Goal: Information Seeking & Learning: Learn about a topic

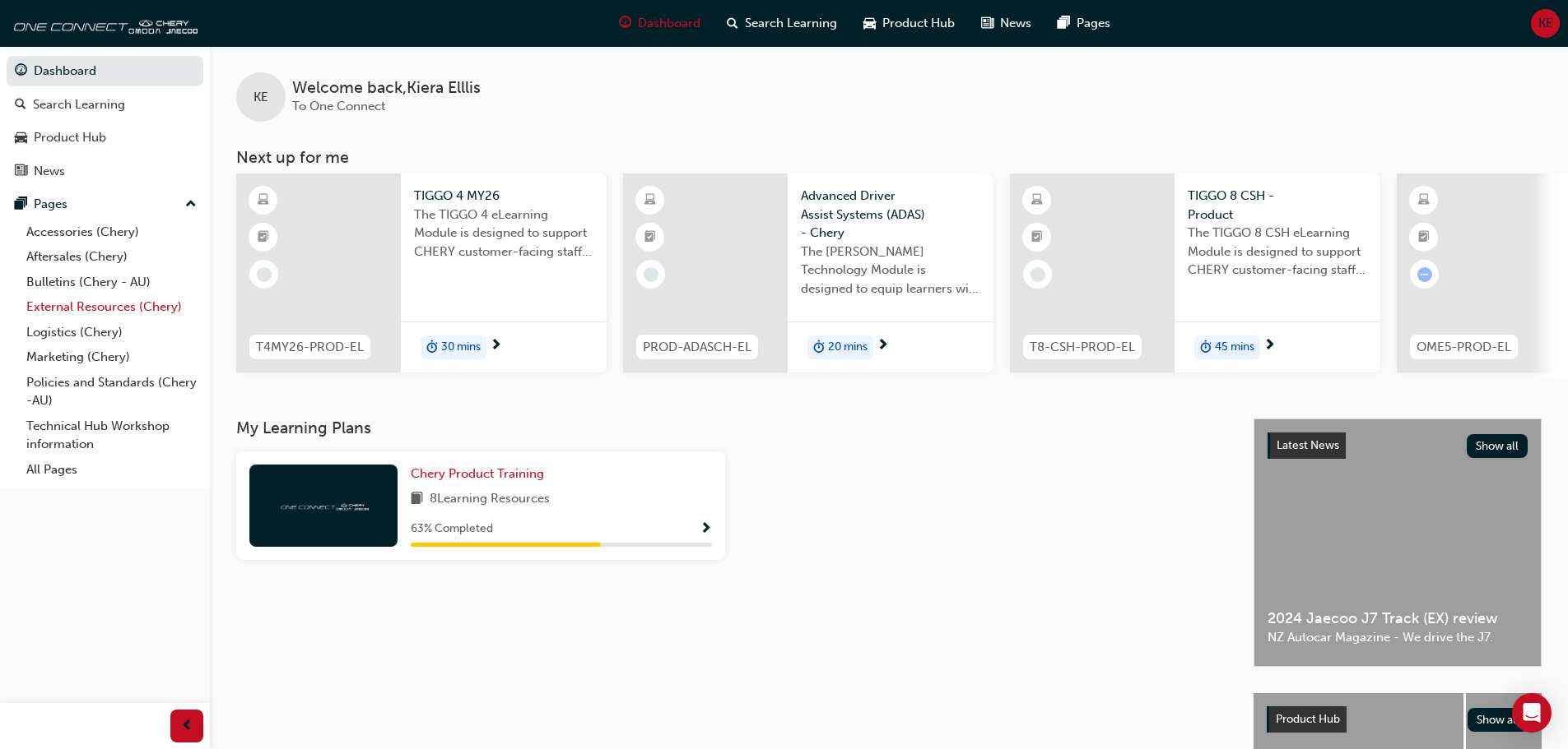
click at [62, 310] on link "External Resources (Chery)" at bounding box center [111, 307] width 184 height 26
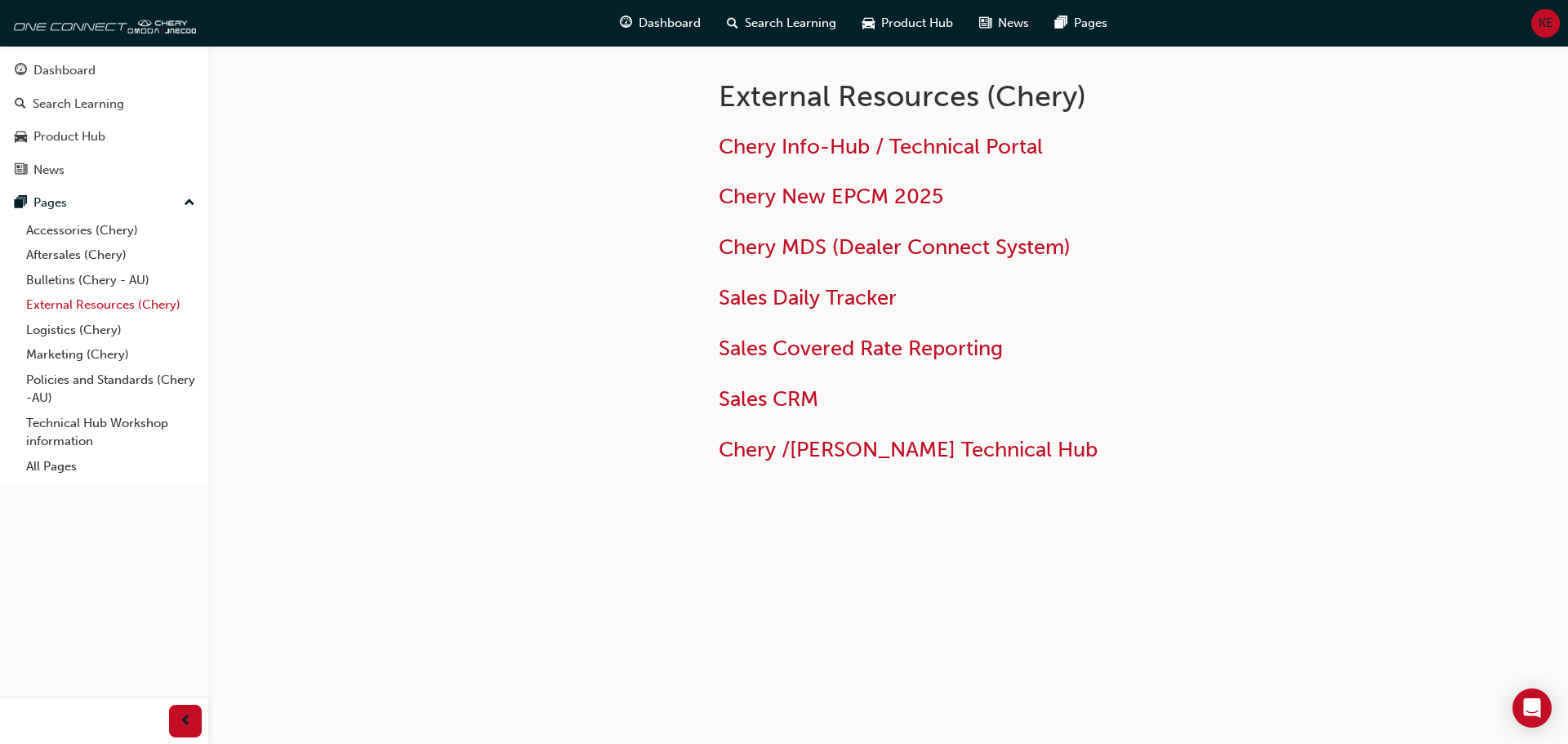
click at [95, 310] on link "External Resources (Chery)" at bounding box center [110, 305] width 182 height 26
click at [94, 279] on link "Bulletins (Chery - AU)" at bounding box center [110, 280] width 182 height 26
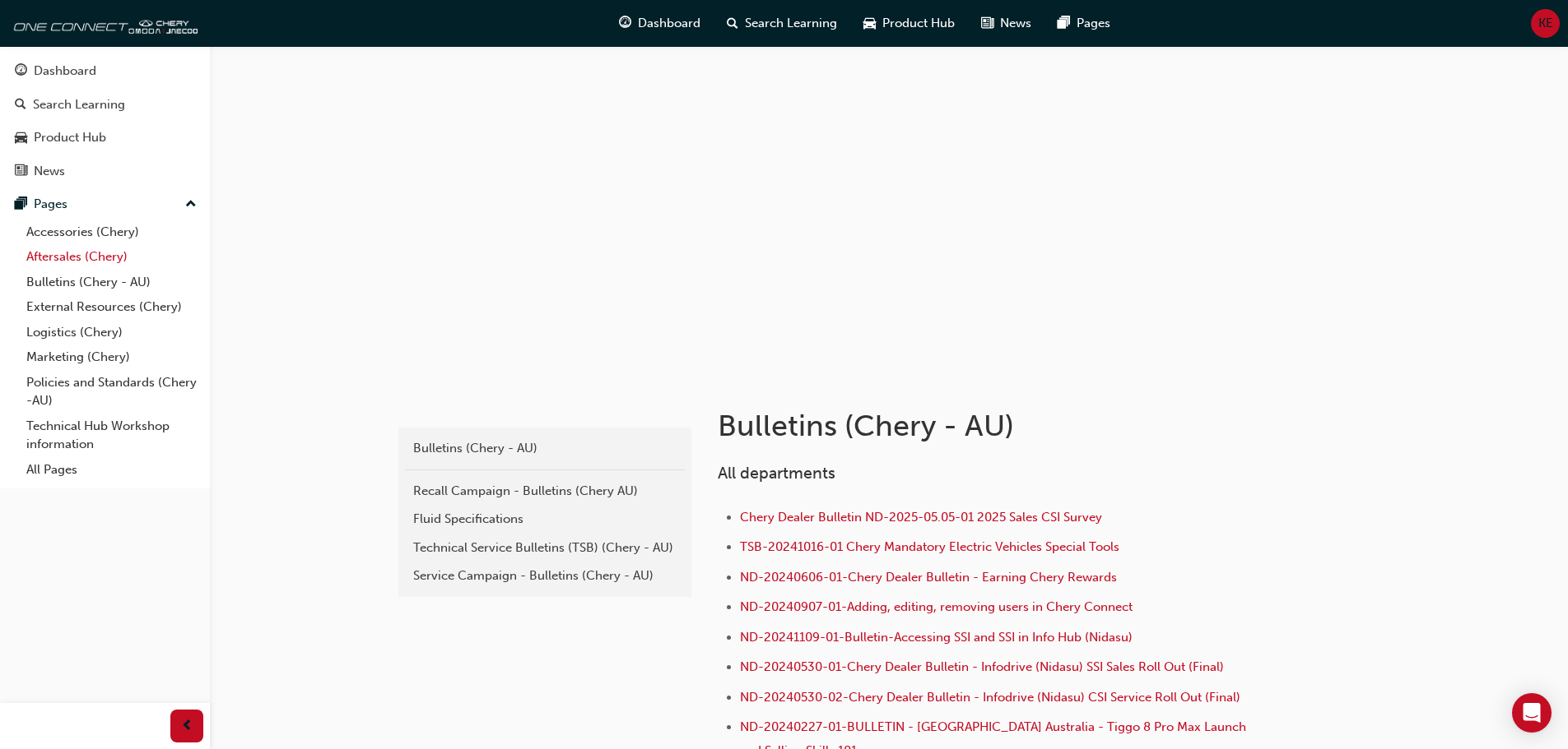
click at [86, 258] on link "Aftersales (Chery)" at bounding box center [111, 257] width 184 height 26
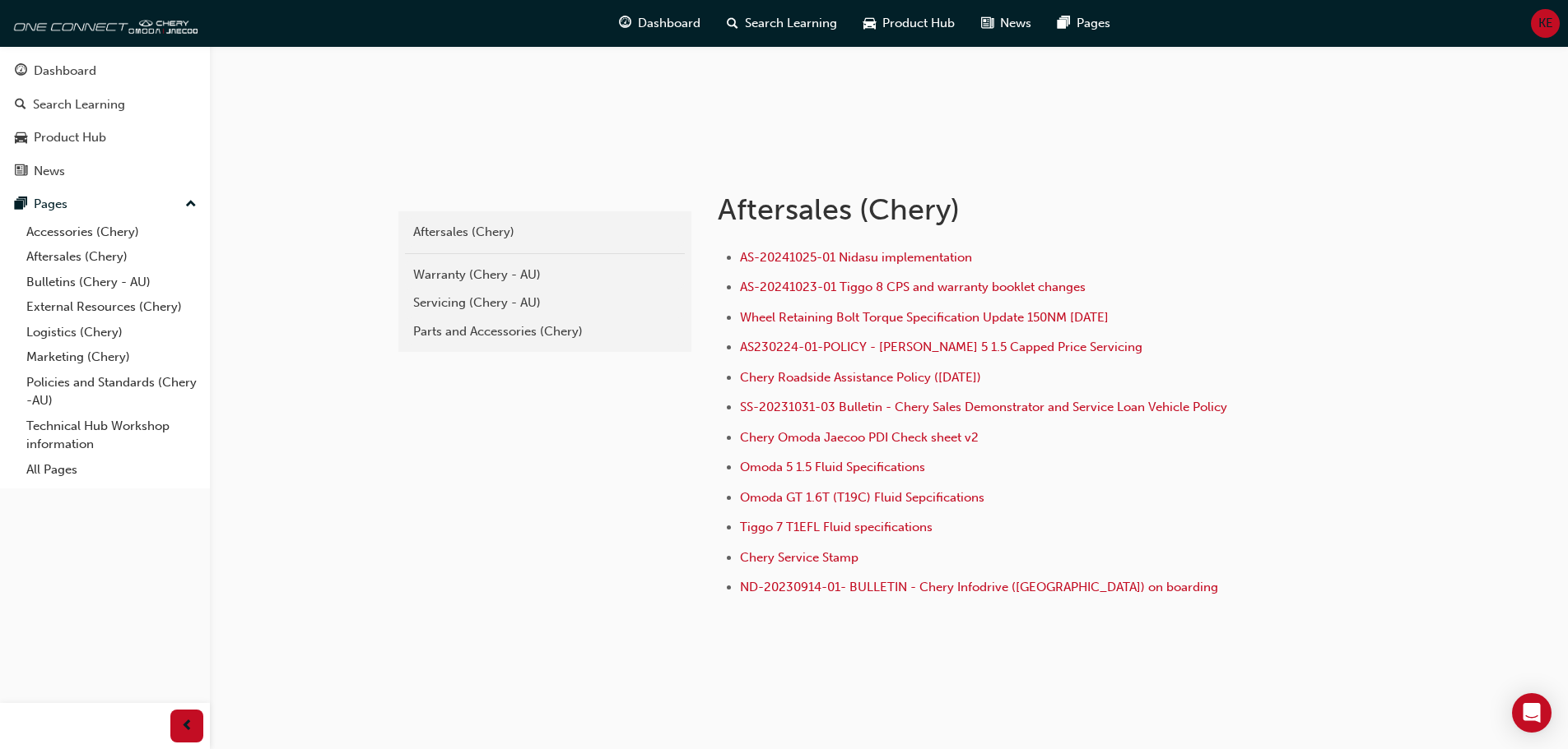
scroll to position [227, 0]
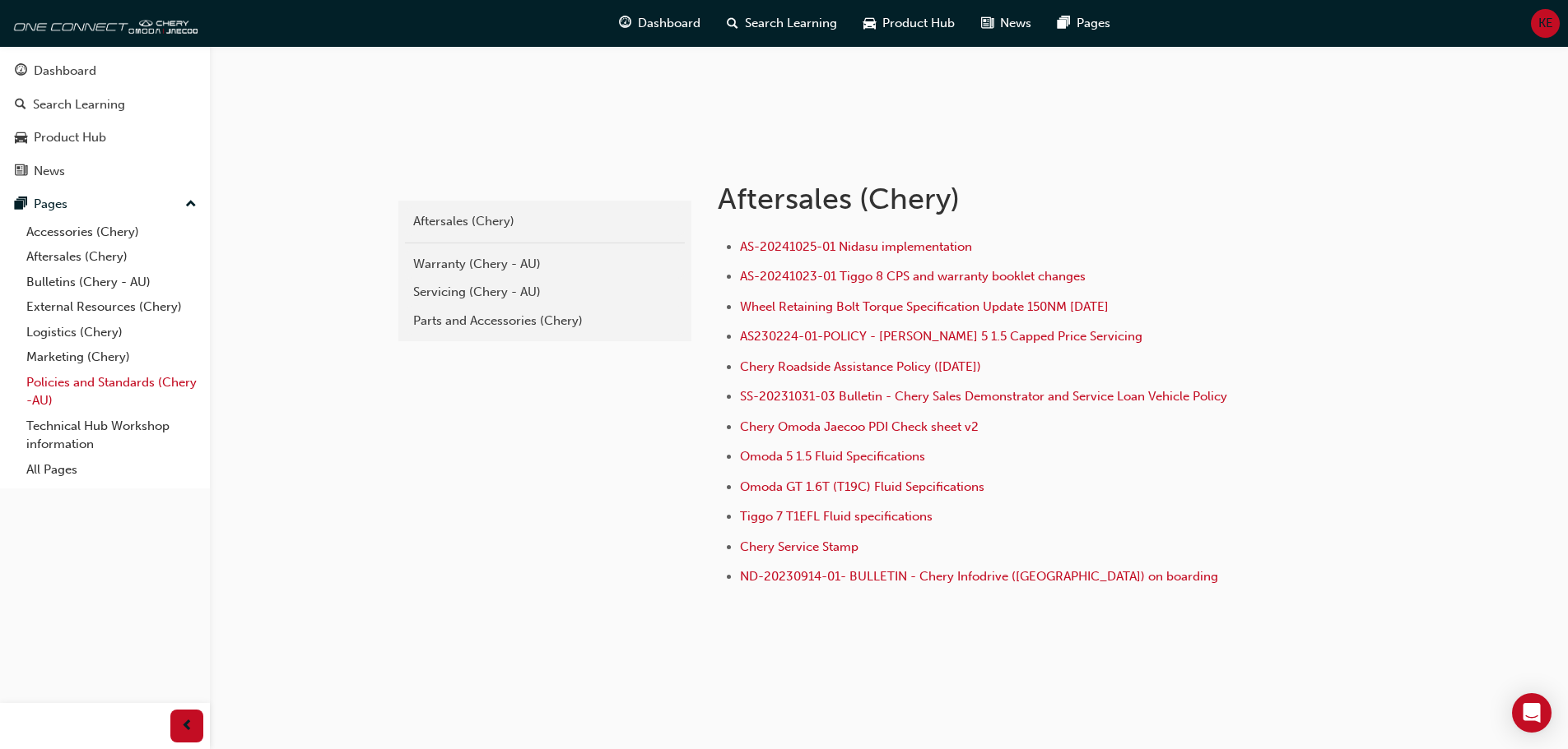
click at [52, 380] on link "Policies and Standards (Chery -AU)" at bounding box center [111, 392] width 184 height 43
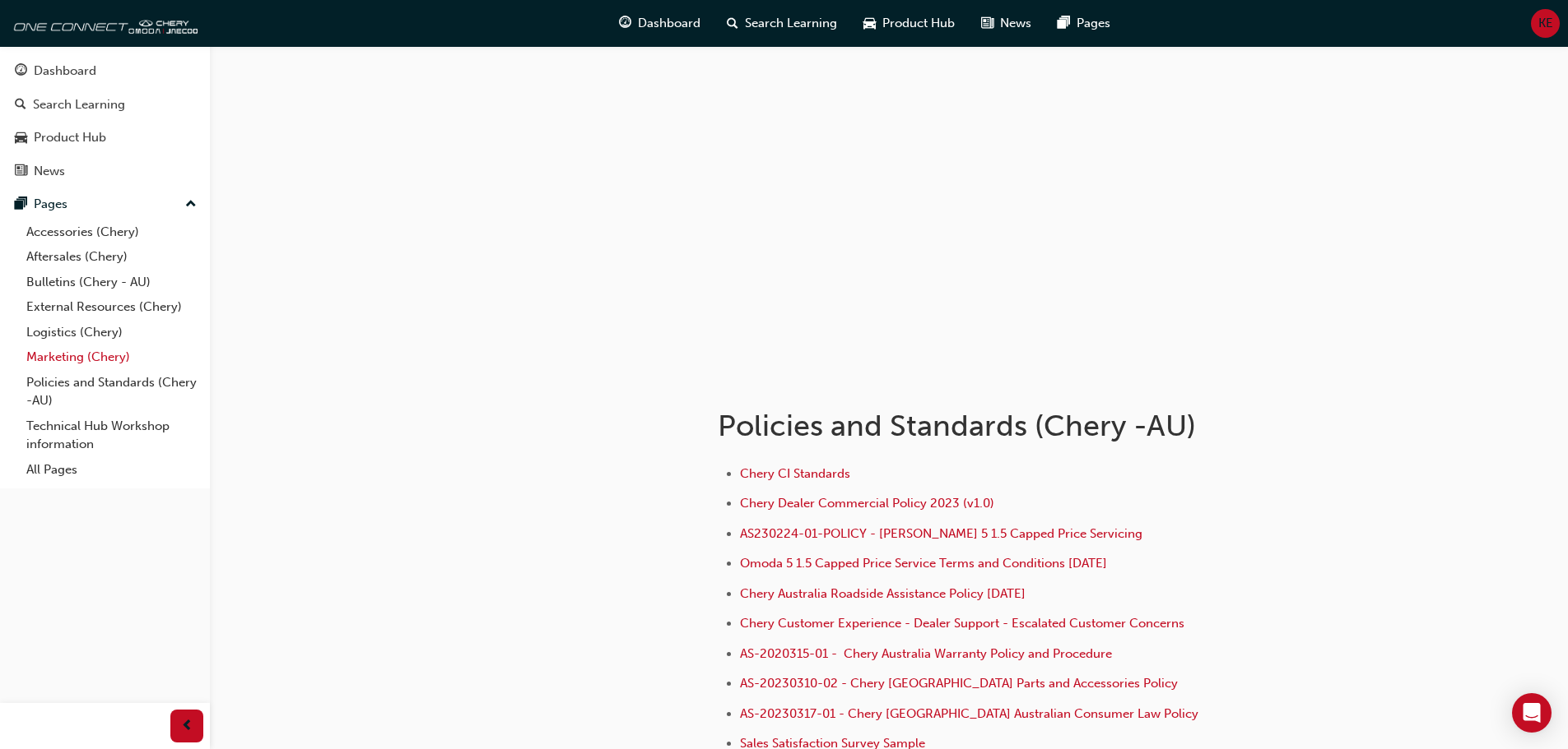
click at [55, 347] on link "Marketing (Chery)" at bounding box center [111, 357] width 184 height 26
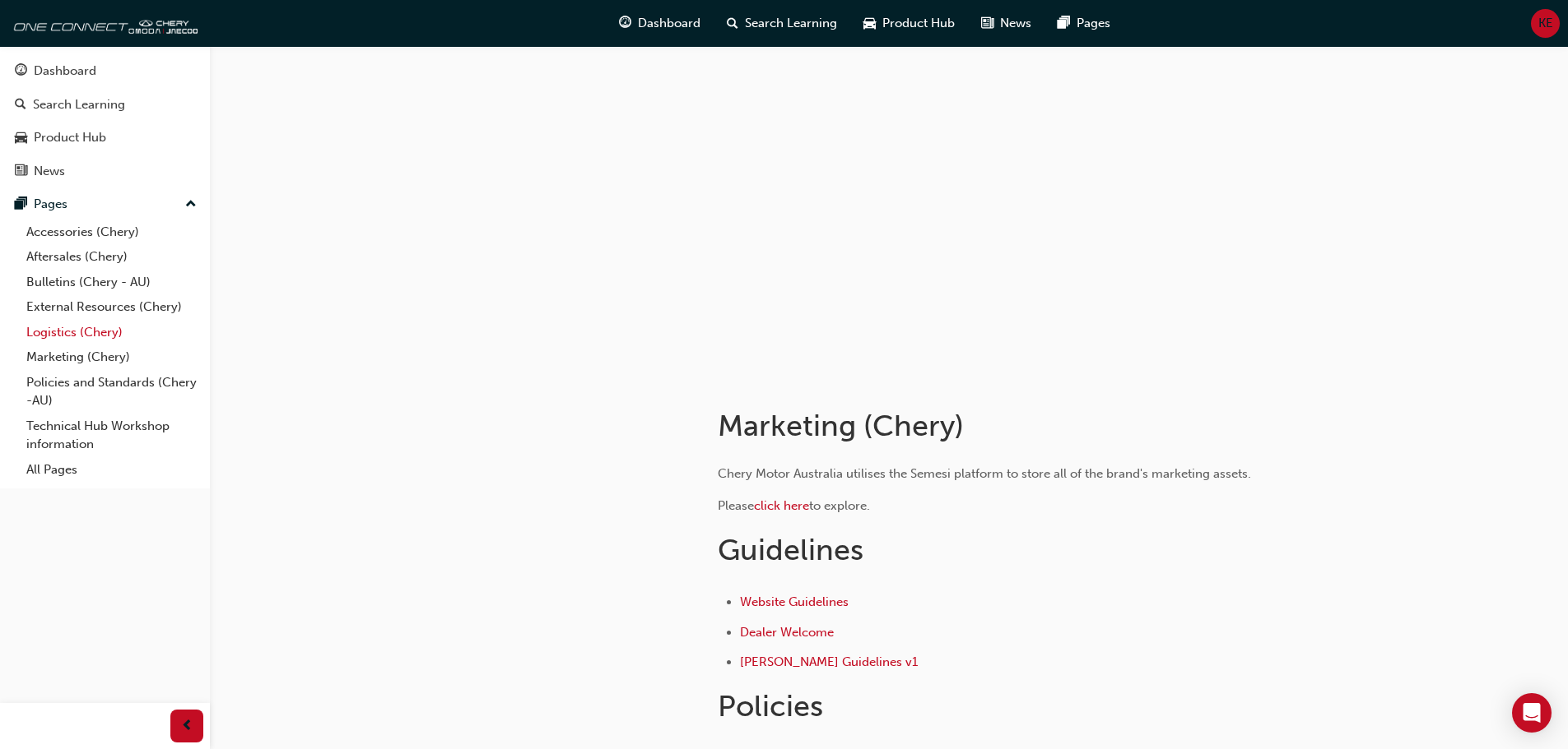
click at [59, 336] on link "Logistics (Chery)" at bounding box center [111, 332] width 184 height 26
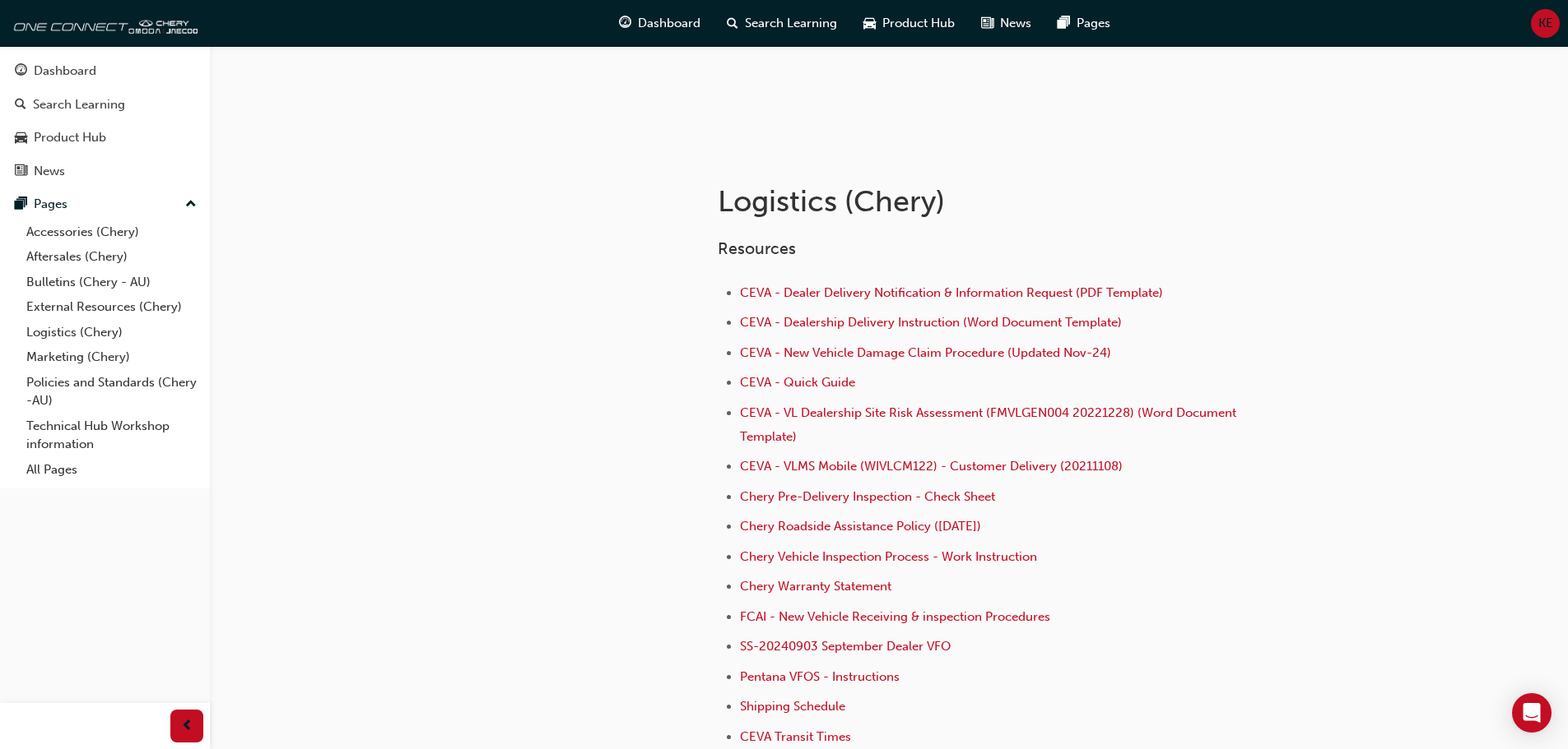
scroll to position [246, 0]
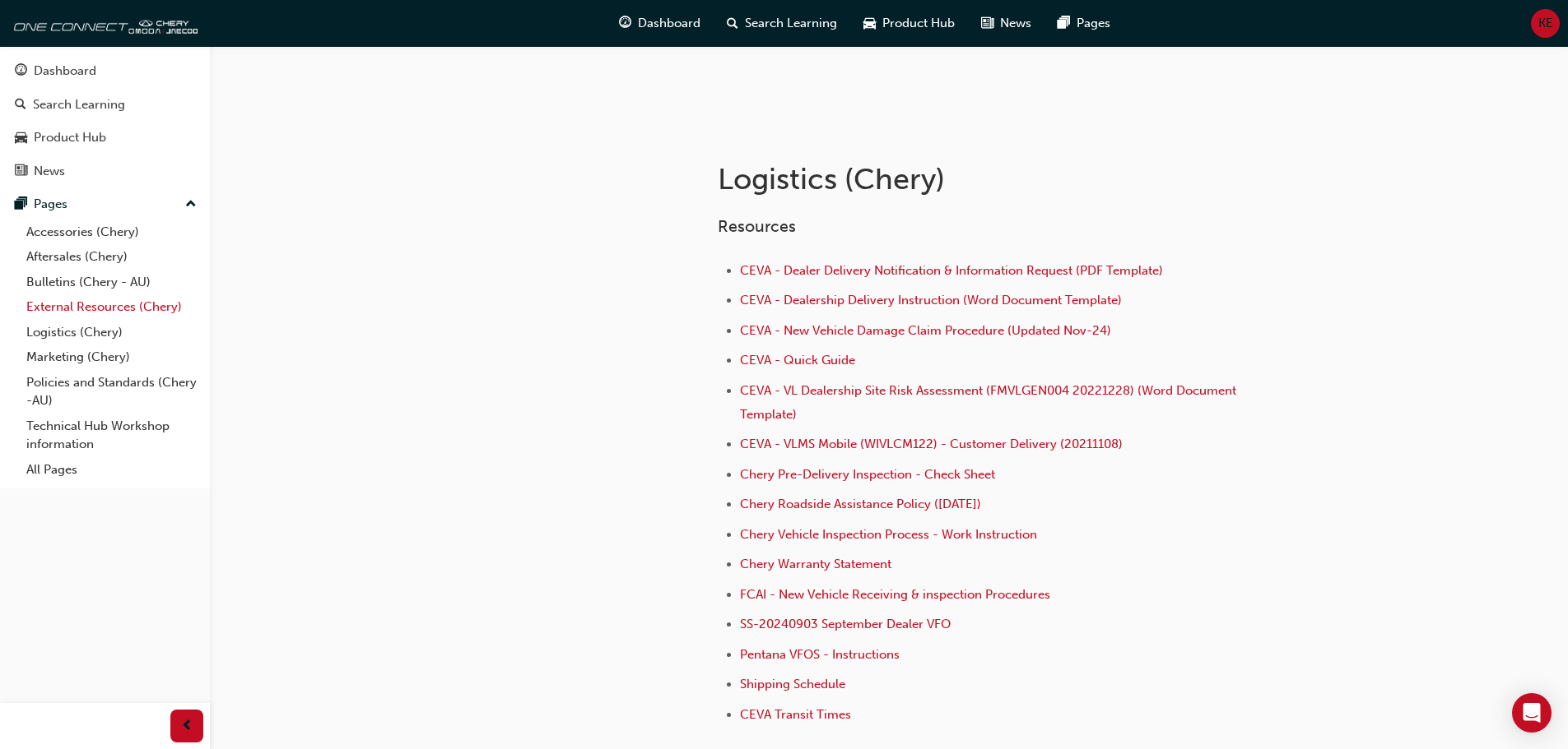
click at [90, 296] on link "External Resources (Chery)" at bounding box center [111, 307] width 184 height 26
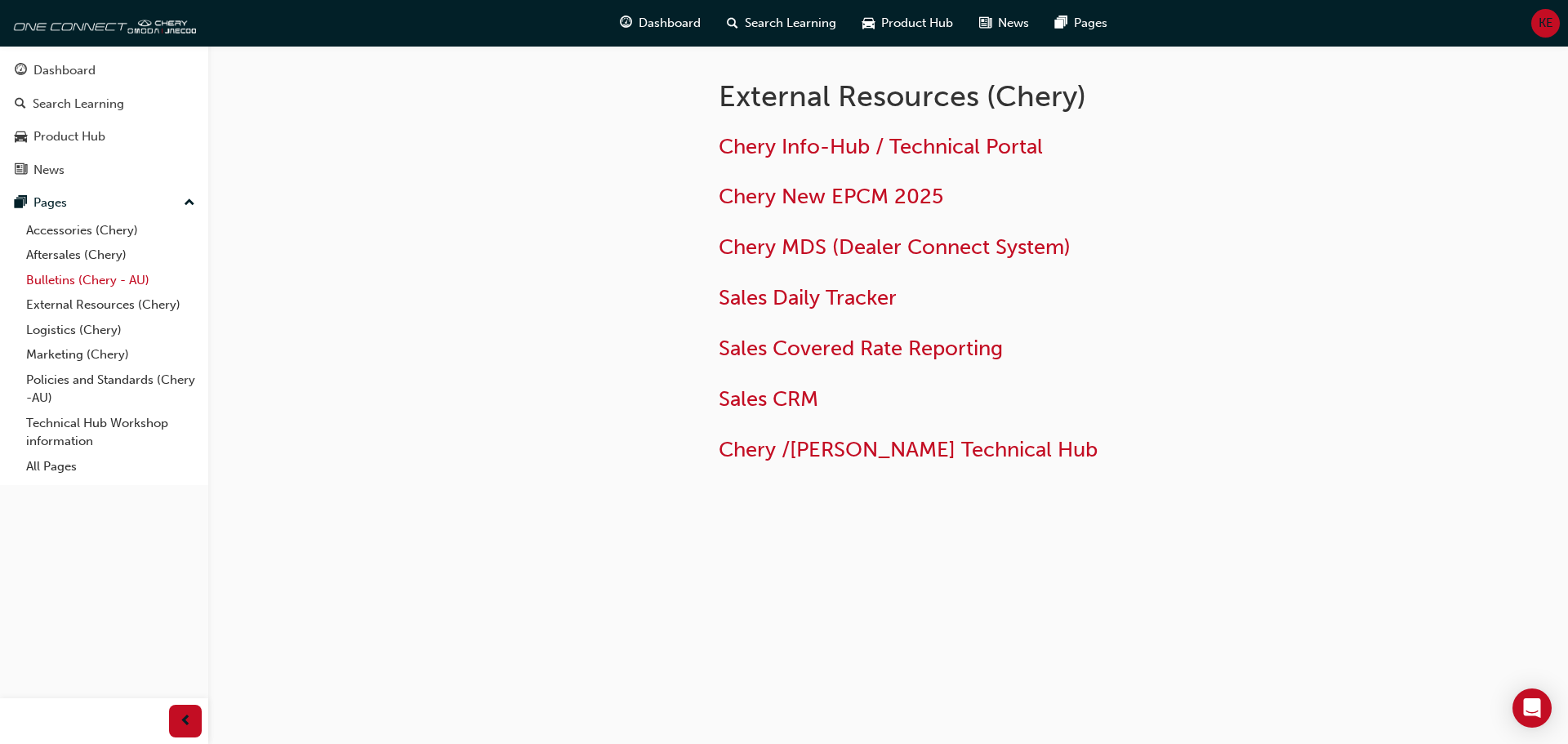
click at [85, 284] on link "Bulletins (Chery - AU)" at bounding box center [110, 280] width 182 height 26
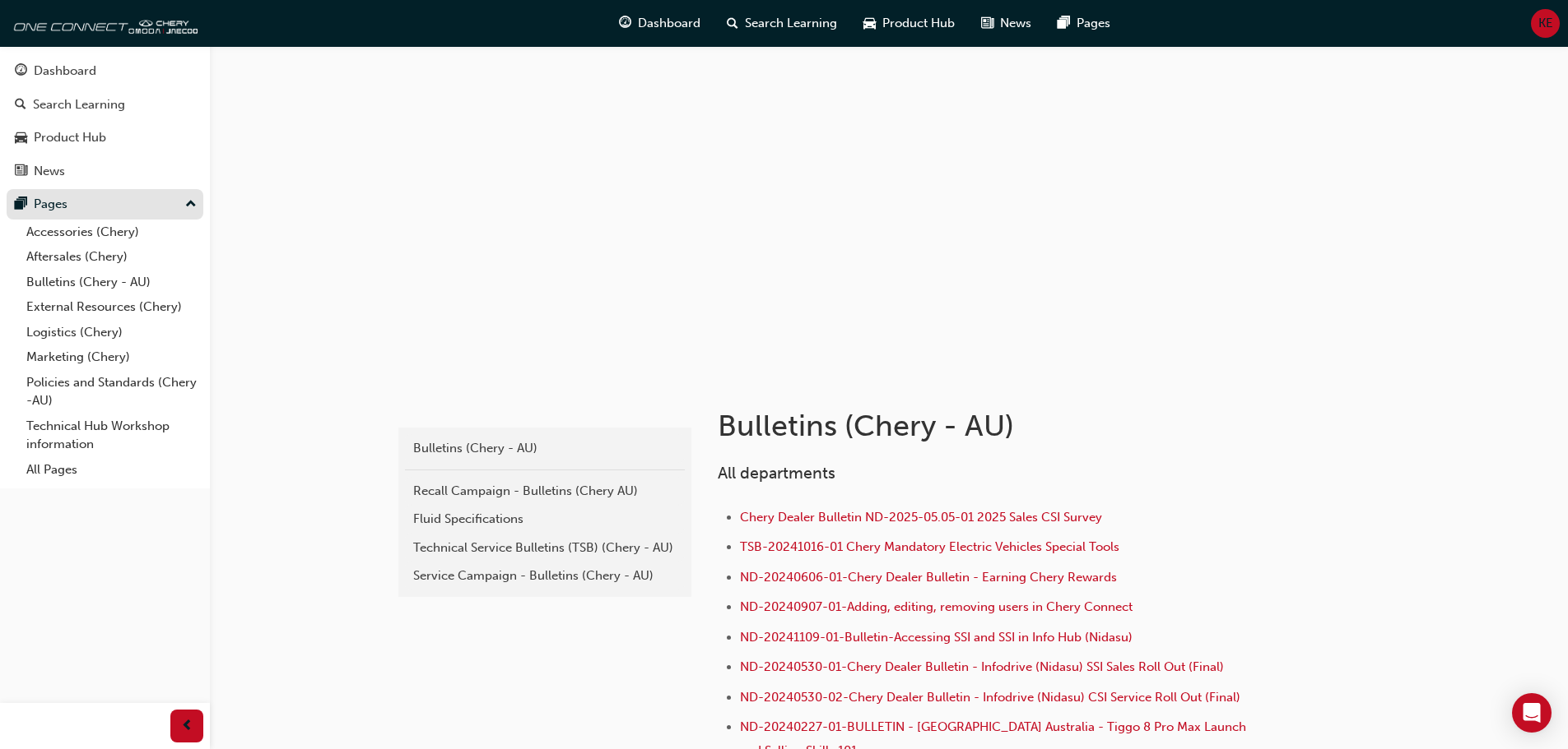
click at [73, 215] on button "Pages" at bounding box center [105, 204] width 197 height 30
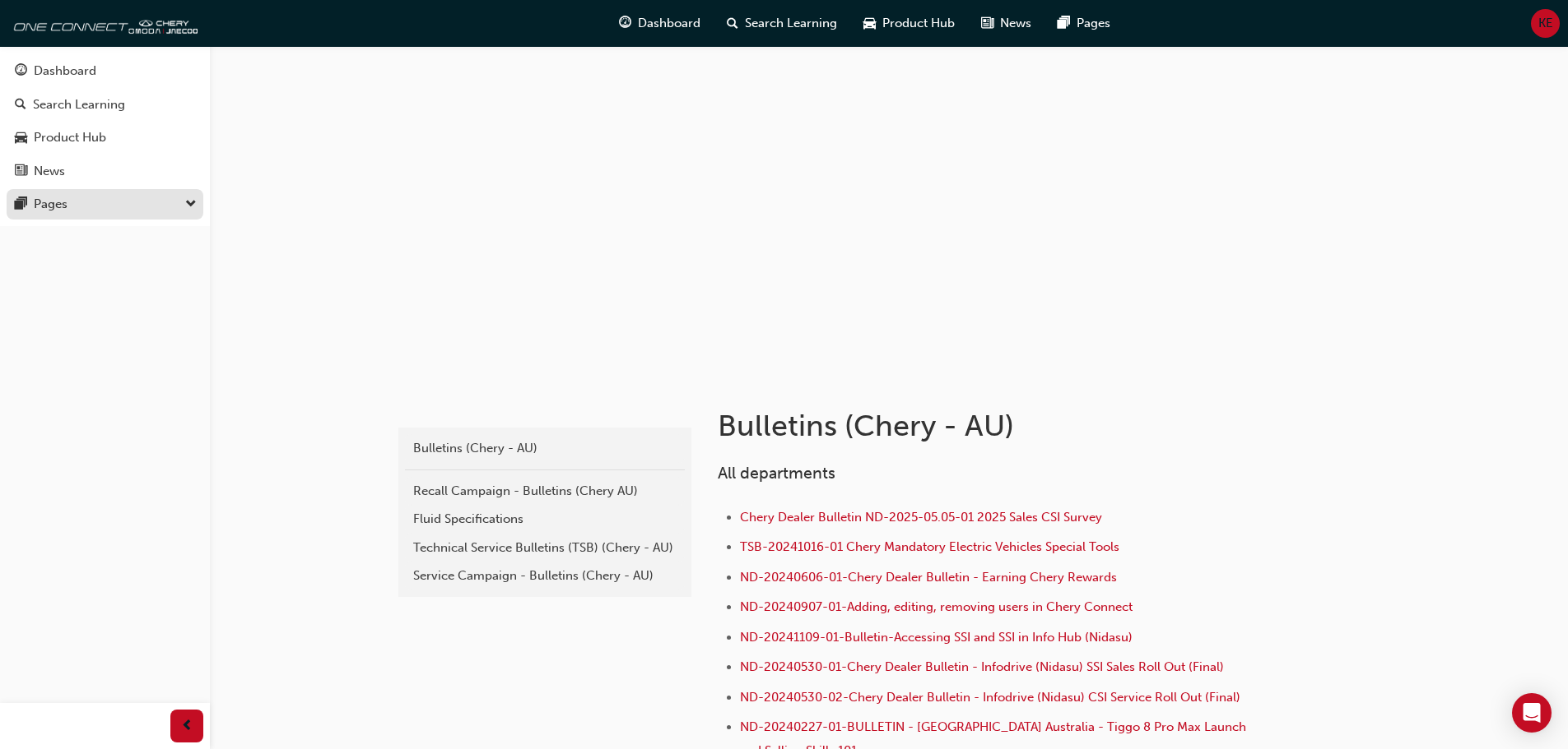
click at [73, 215] on button "Pages" at bounding box center [105, 204] width 197 height 30
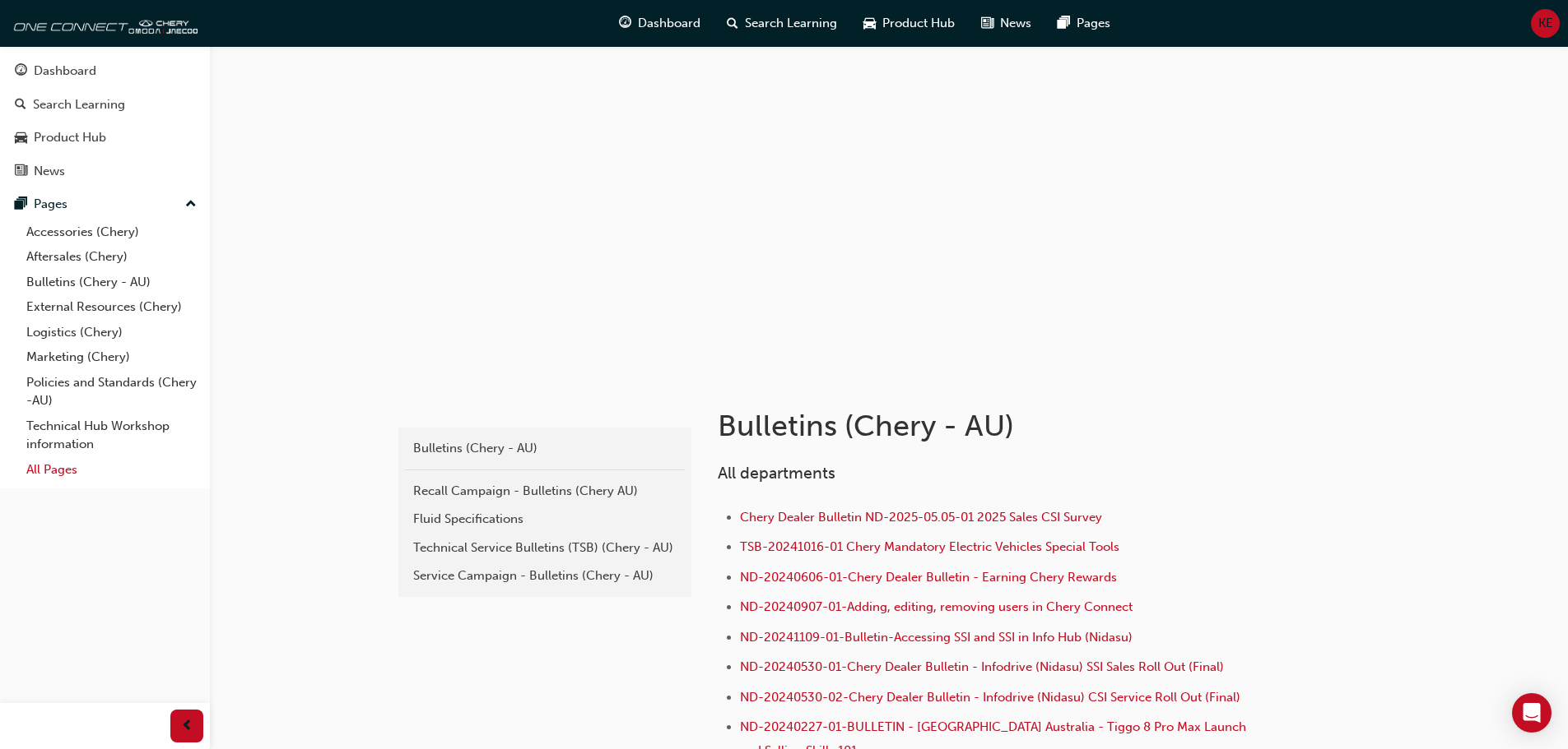
click at [80, 463] on link "All Pages" at bounding box center [111, 470] width 184 height 26
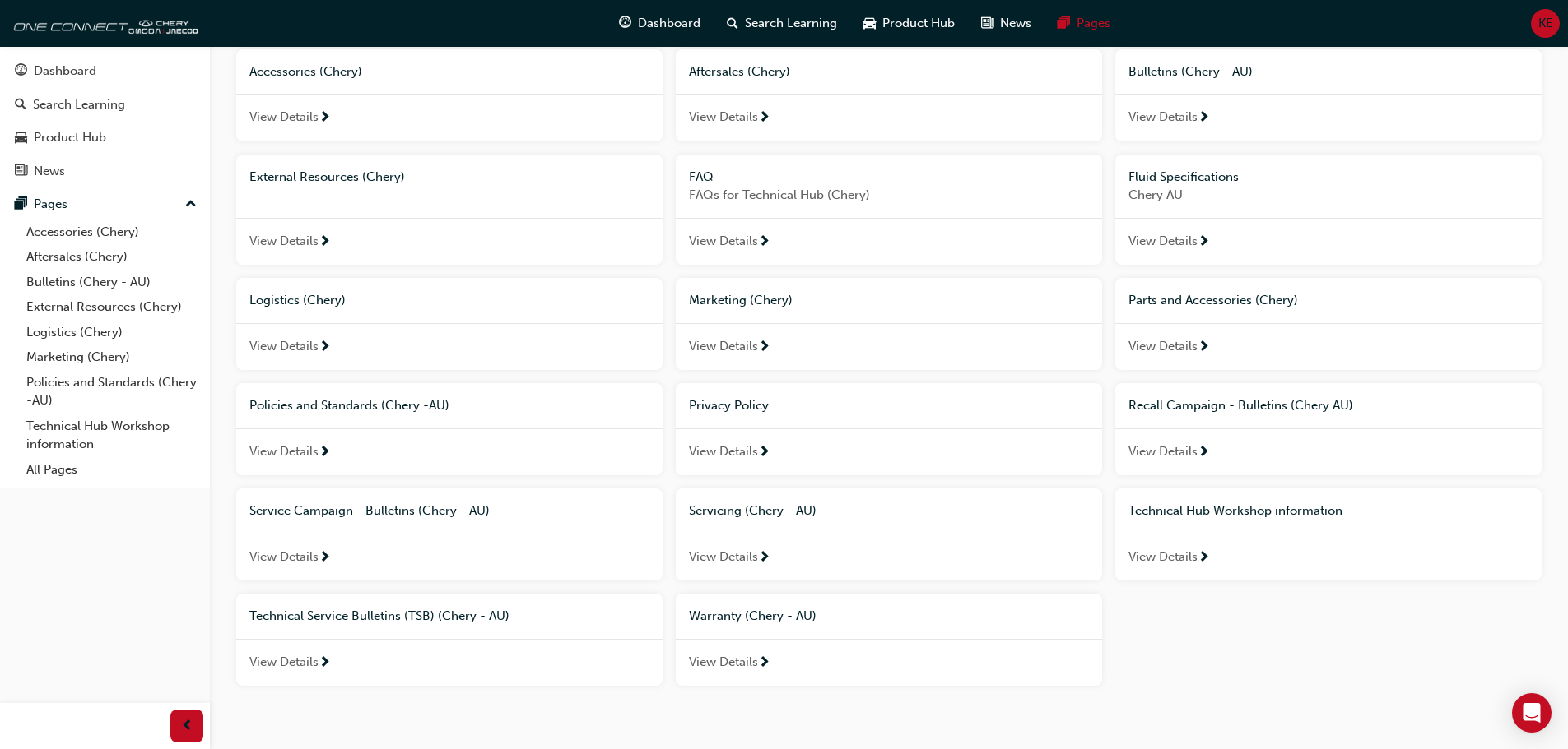
scroll to position [165, 0]
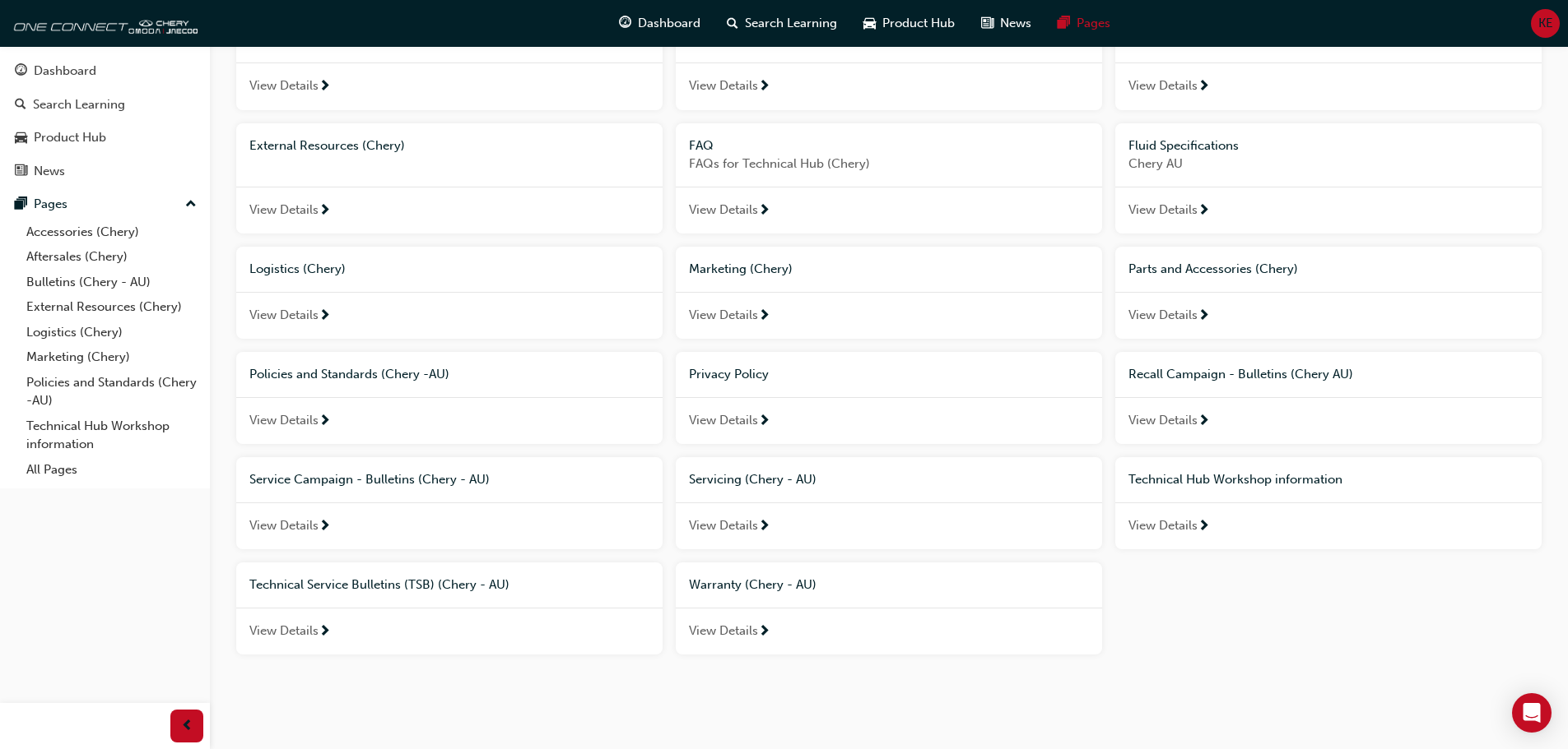
click at [788, 518] on div "View Details" at bounding box center [889, 527] width 427 height 48
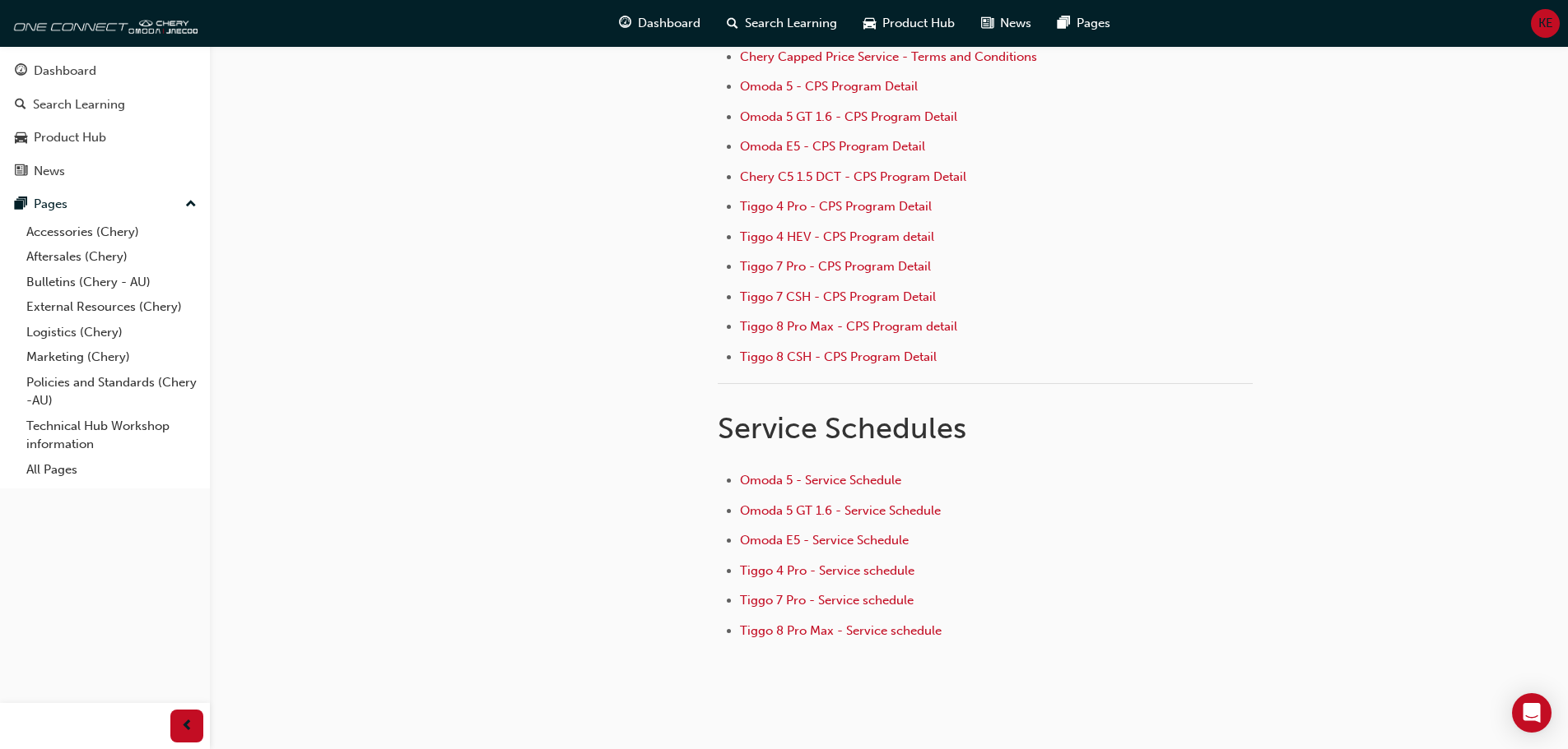
scroll to position [91, 0]
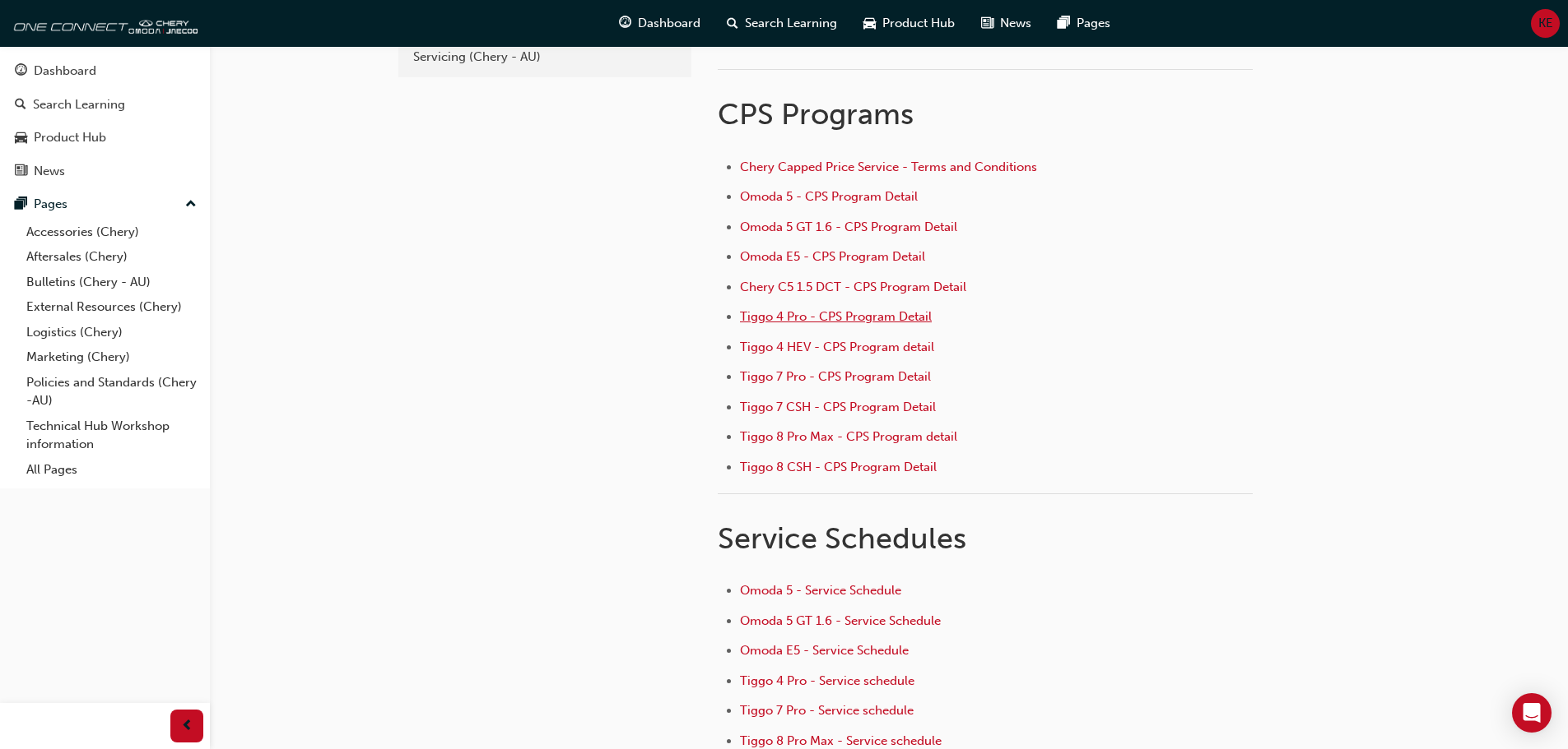
click at [851, 314] on span "Tiggo 4 Pro - CPS Program Detail" at bounding box center [835, 316] width 192 height 15
